Goal: Transaction & Acquisition: Purchase product/service

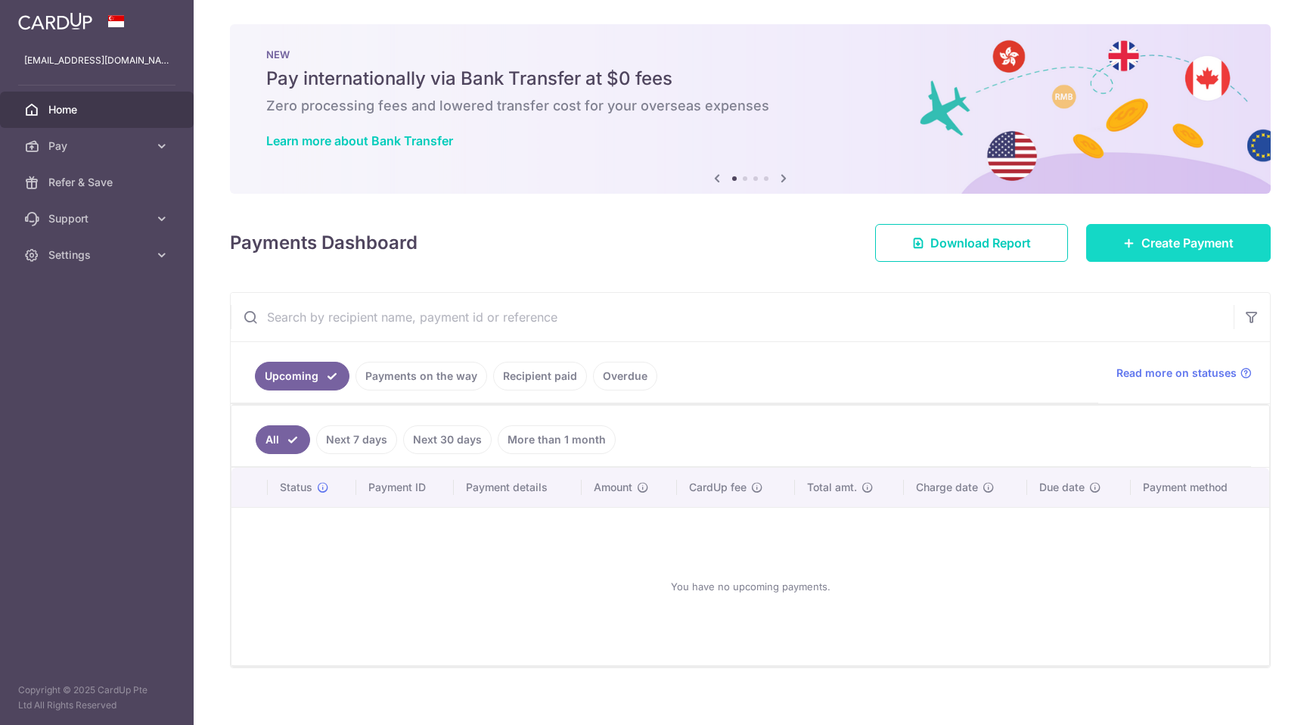
click at [1140, 228] on link "Create Payment" at bounding box center [1178, 243] width 185 height 38
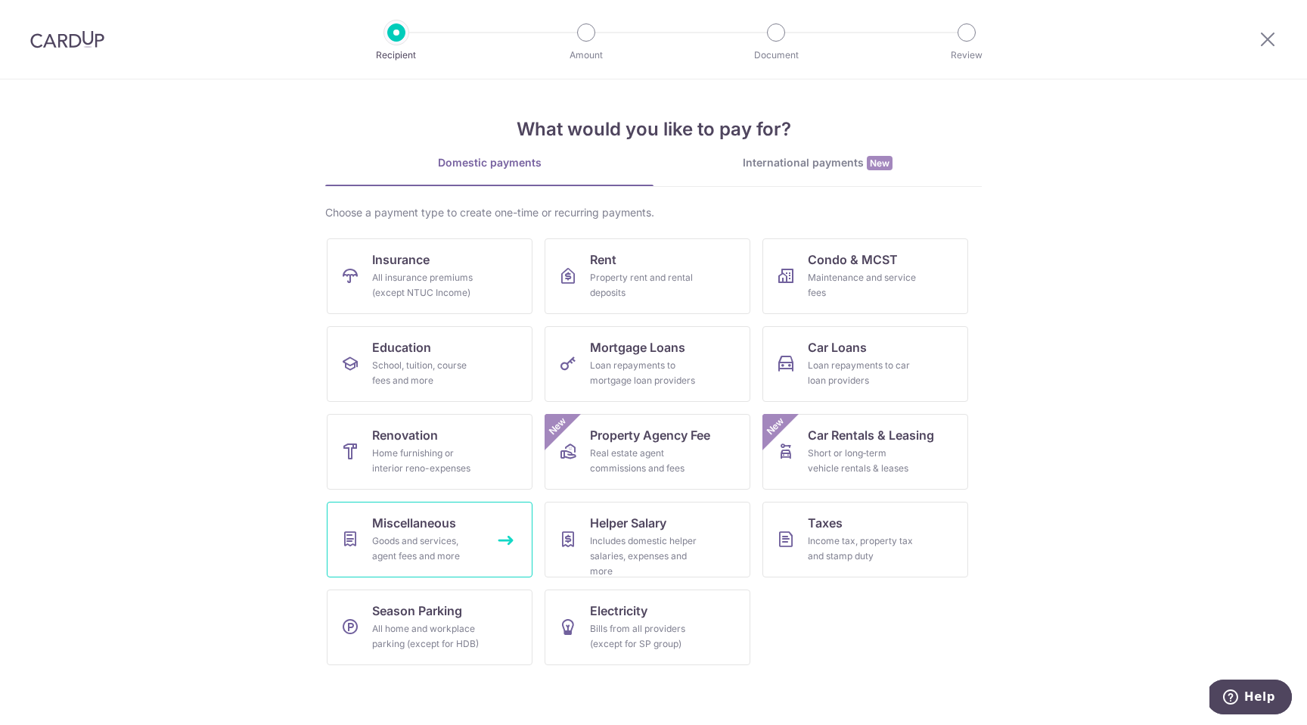
click at [439, 561] on div "Goods and services, agent fees and more" at bounding box center [426, 548] width 109 height 30
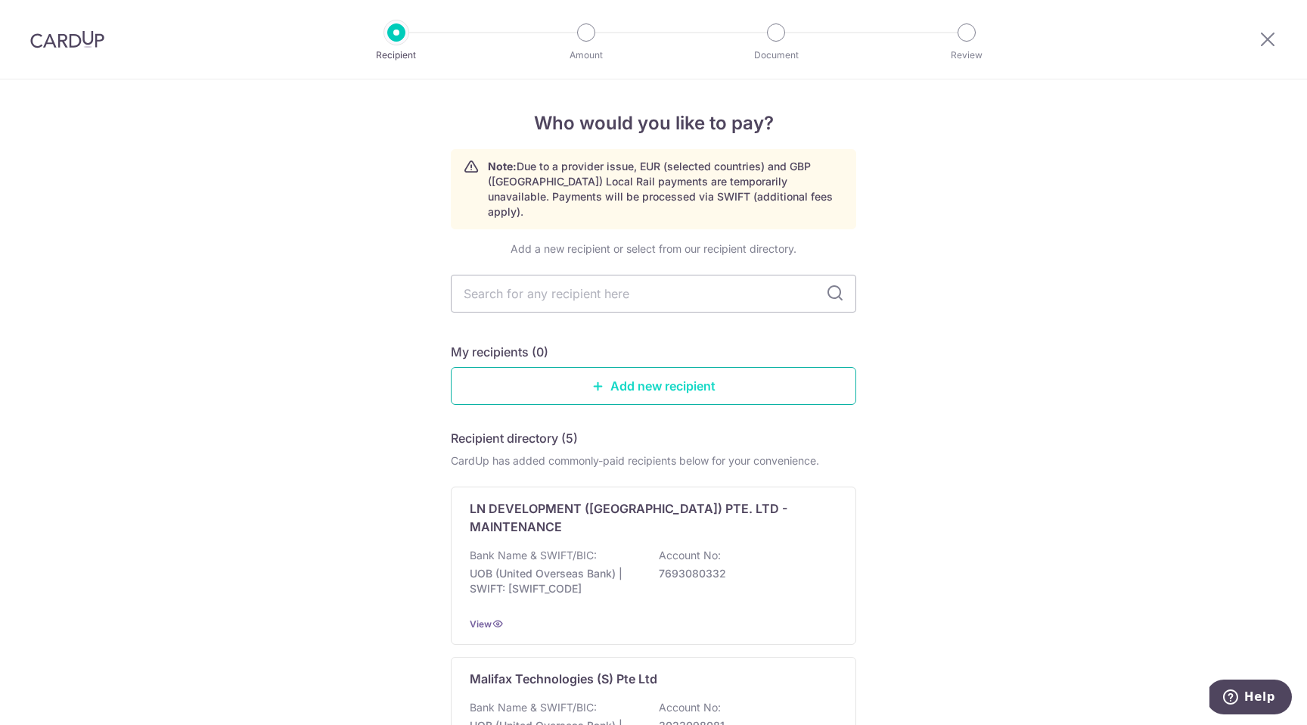
click at [627, 372] on link "Add new recipient" at bounding box center [654, 386] width 406 height 38
